Goal: Task Accomplishment & Management: Complete application form

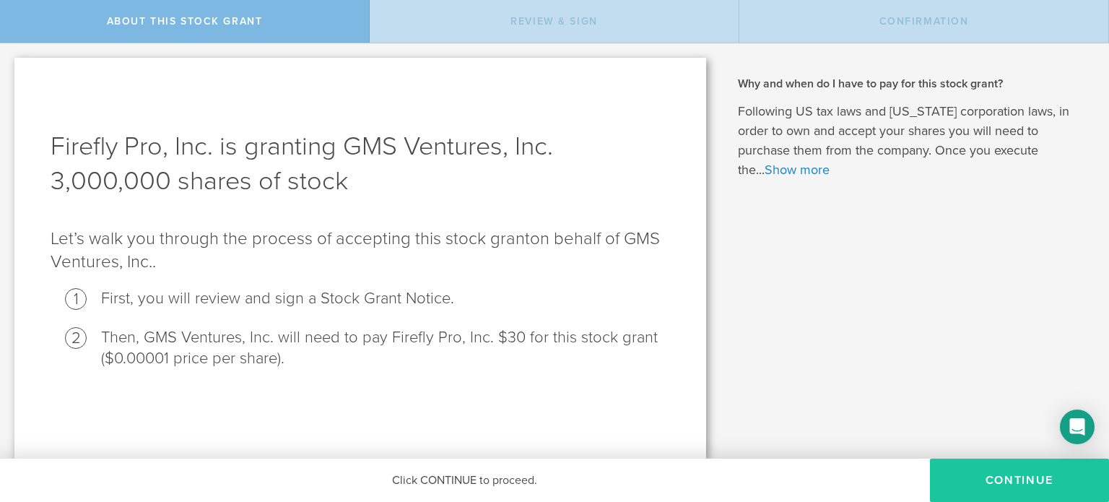
click at [1008, 477] on button "CONTINUE" at bounding box center [1019, 479] width 179 height 43
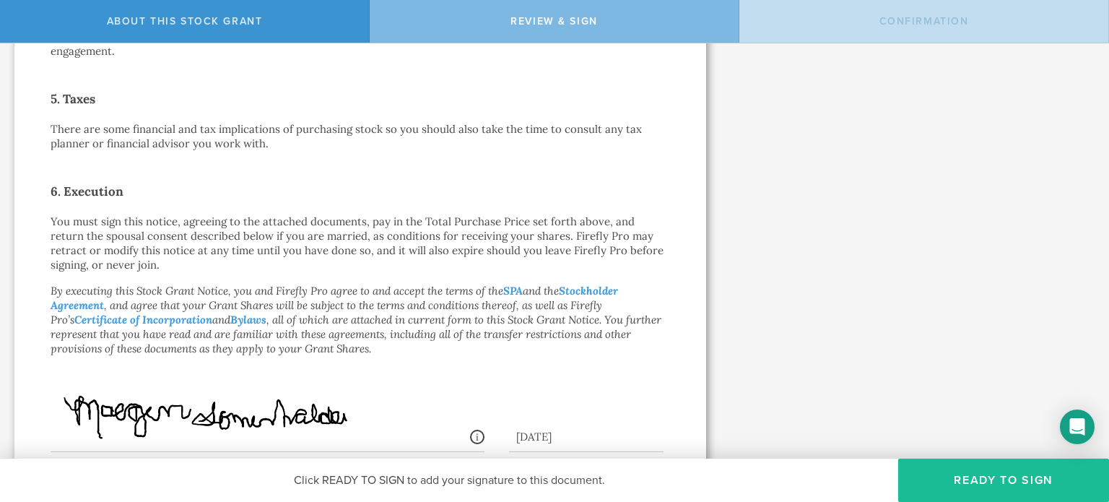
scroll to position [865, 0]
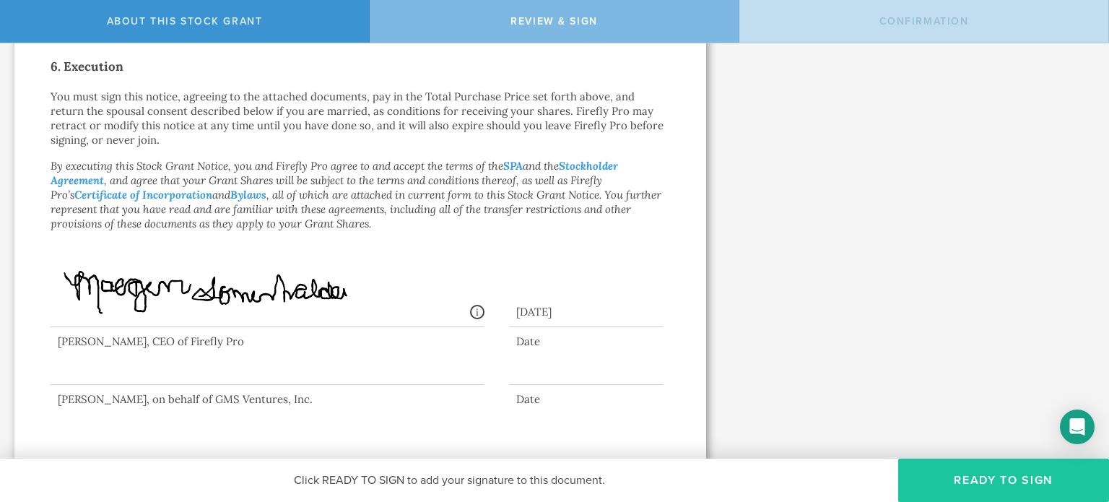
click at [935, 481] on button "Ready to Sign" at bounding box center [1003, 479] width 211 height 43
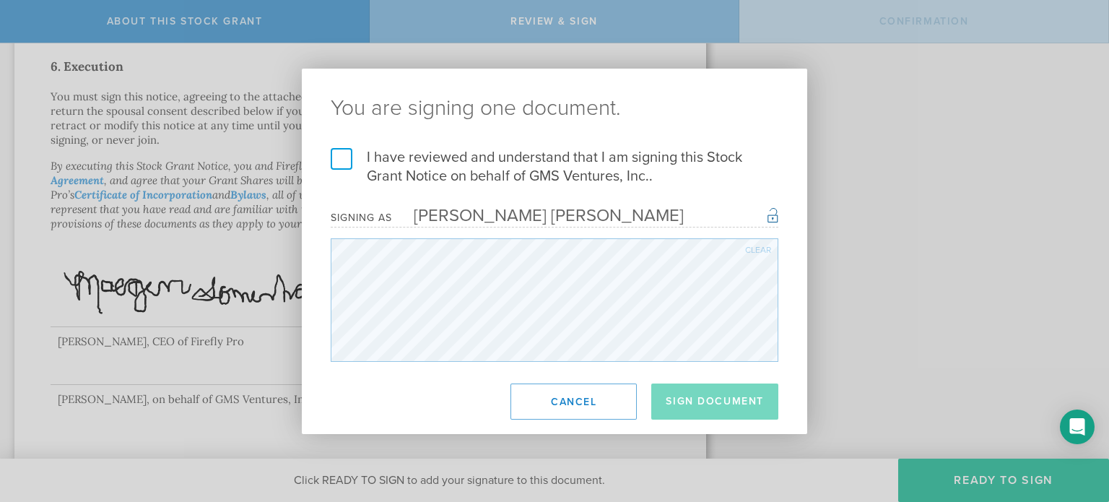
click at [356, 149] on label "I have reviewed and understand that I am signing this Stock Grant Notice on beh…" at bounding box center [555, 167] width 448 height 38
click at [0, 0] on input "I have reviewed and understand that I am signing this Stock Grant Notice on beh…" at bounding box center [0, 0] width 0 height 0
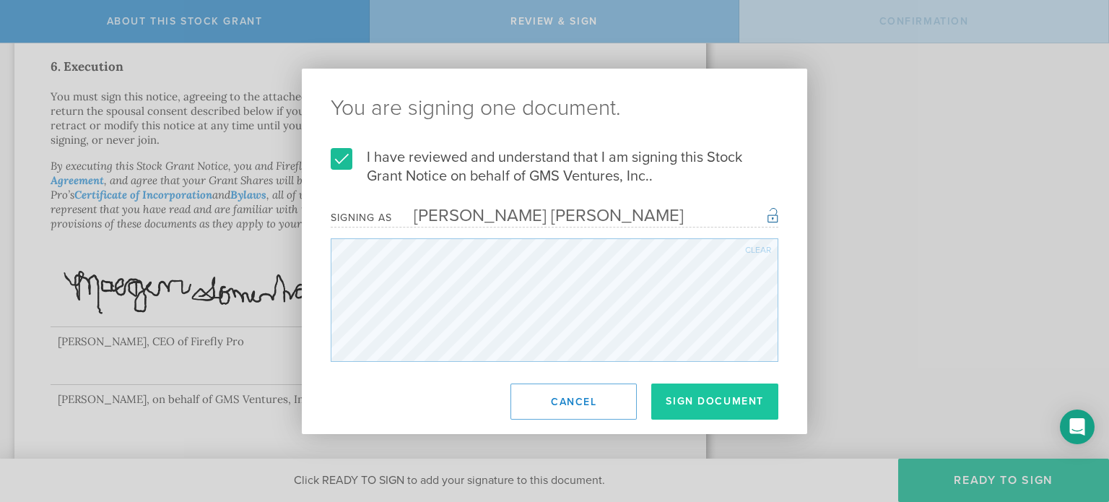
click at [714, 400] on button "Sign Document" at bounding box center [714, 401] width 127 height 36
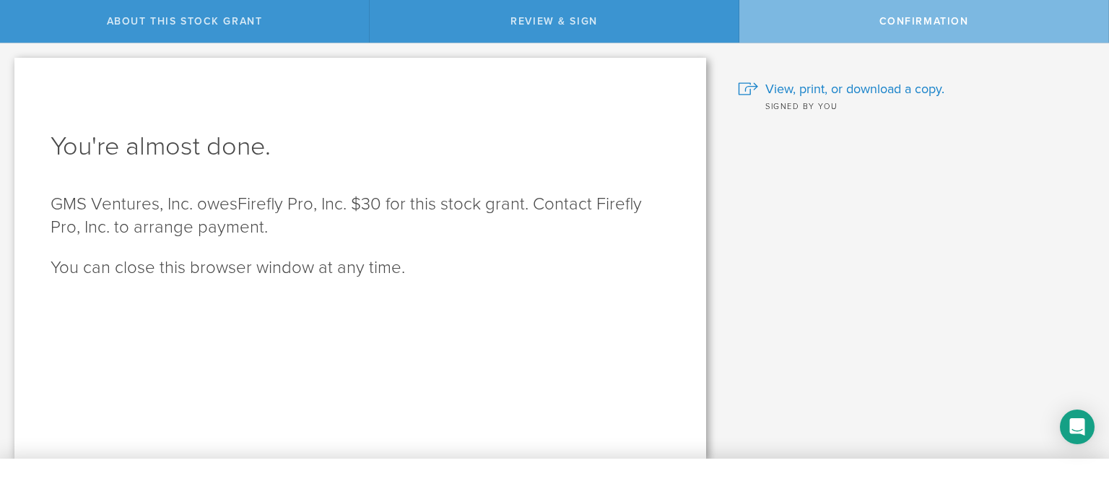
scroll to position [0, 0]
